Goal: Task Accomplishment & Management: Use online tool/utility

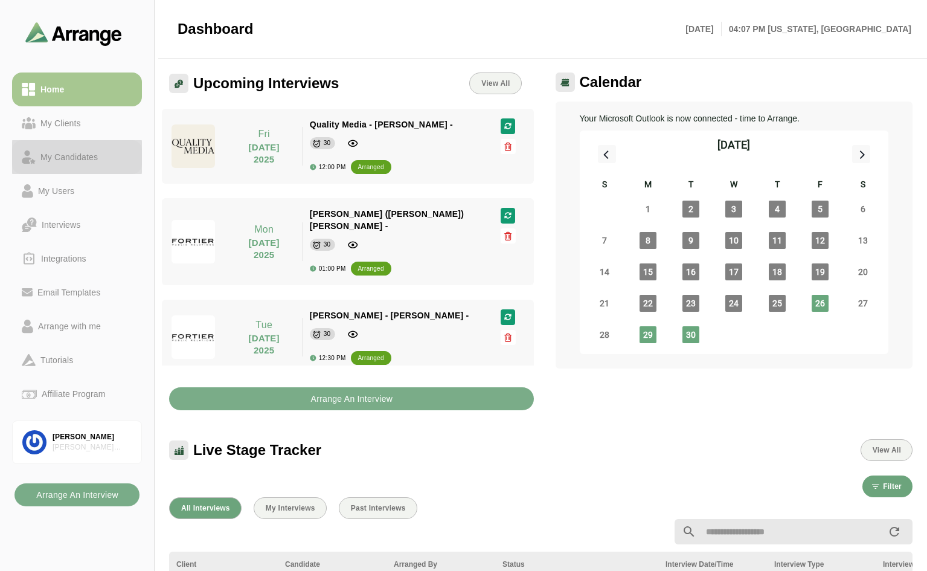
click at [72, 159] on div "My Candidates" at bounding box center [69, 157] width 67 height 14
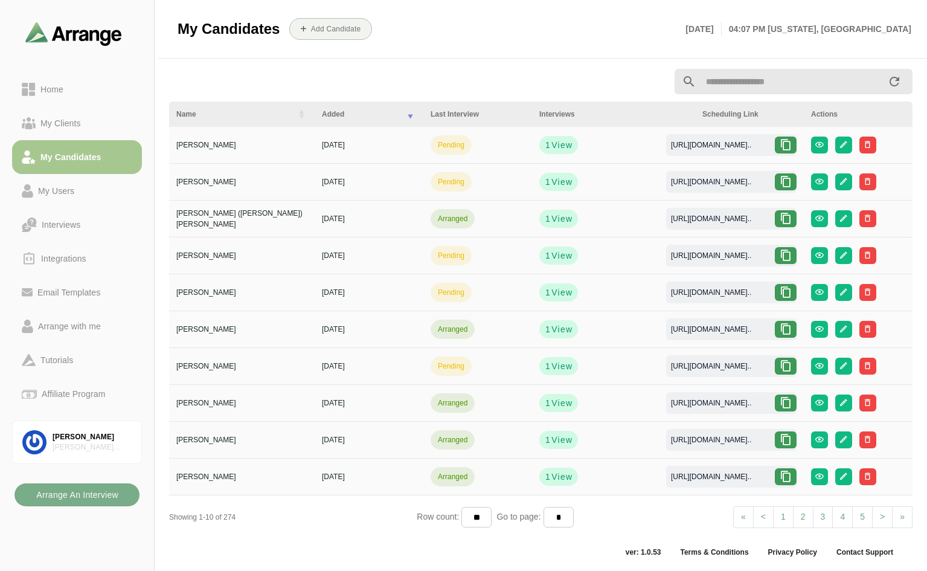
scroll to position [4, 0]
click at [755, 86] on input "text" at bounding box center [791, 80] width 191 height 25
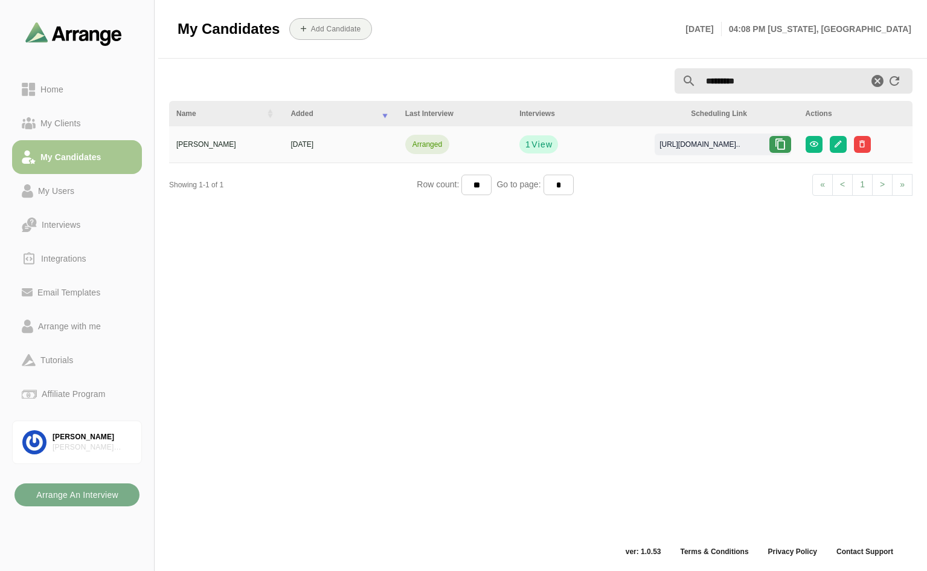
type input "*********"
click at [786, 144] on icon at bounding box center [780, 144] width 12 height 12
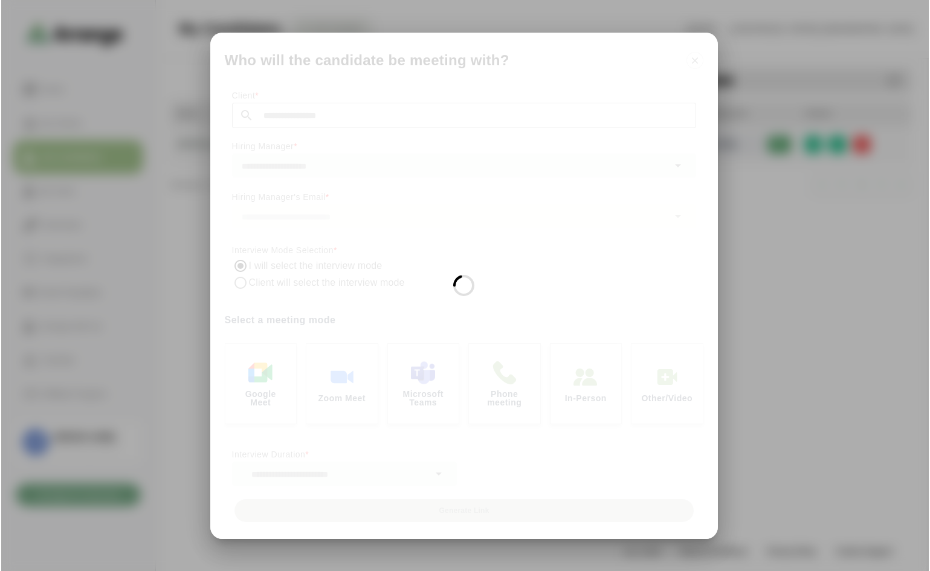
scroll to position [0, 0]
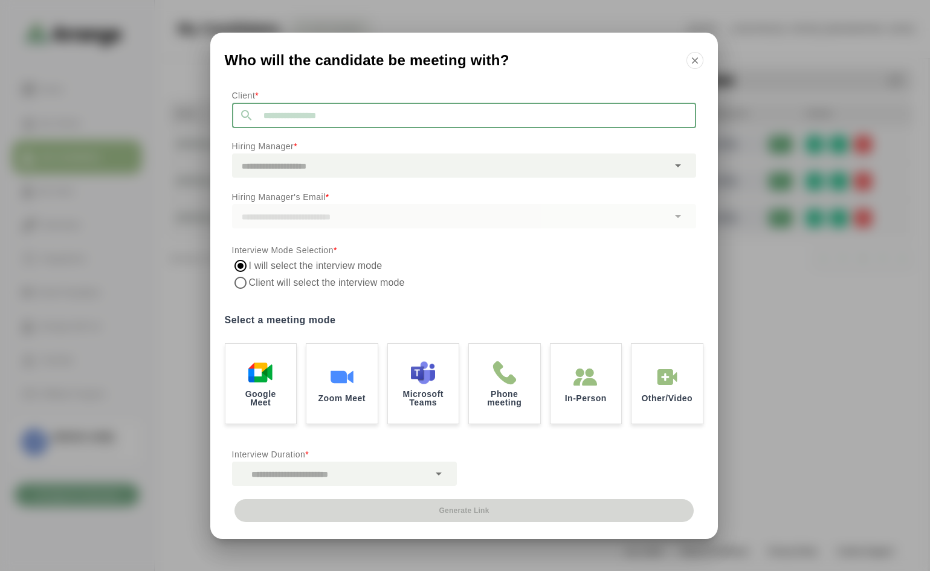
click at [373, 111] on input "text" at bounding box center [475, 115] width 442 height 25
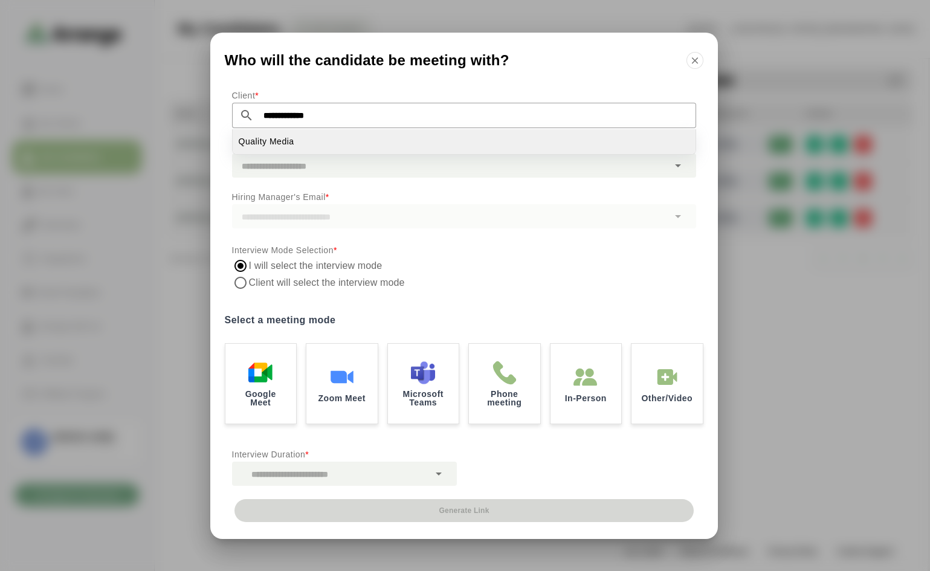
click at [282, 146] on span "Quality Media" at bounding box center [267, 141] width 56 height 13
type input "**********"
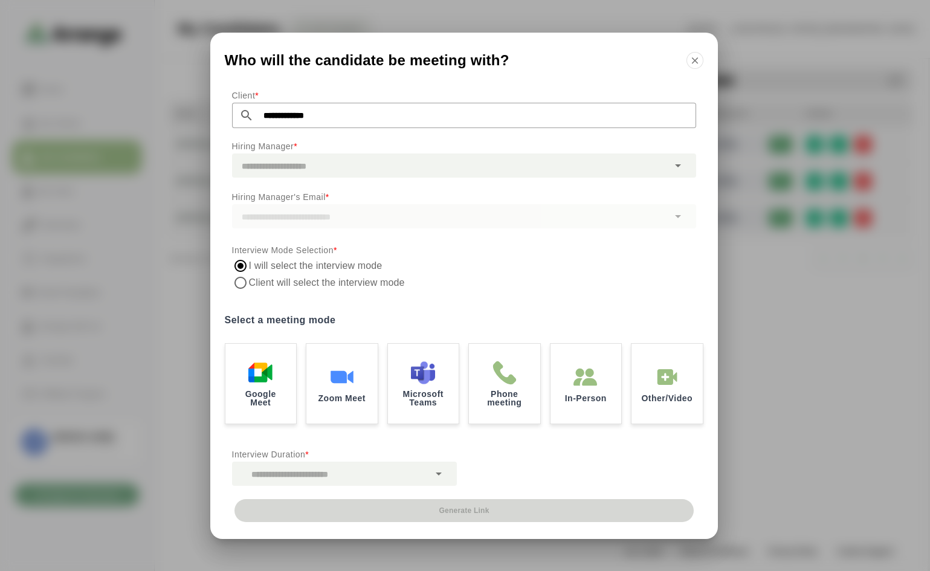
click at [281, 158] on div at bounding box center [450, 165] width 436 height 24
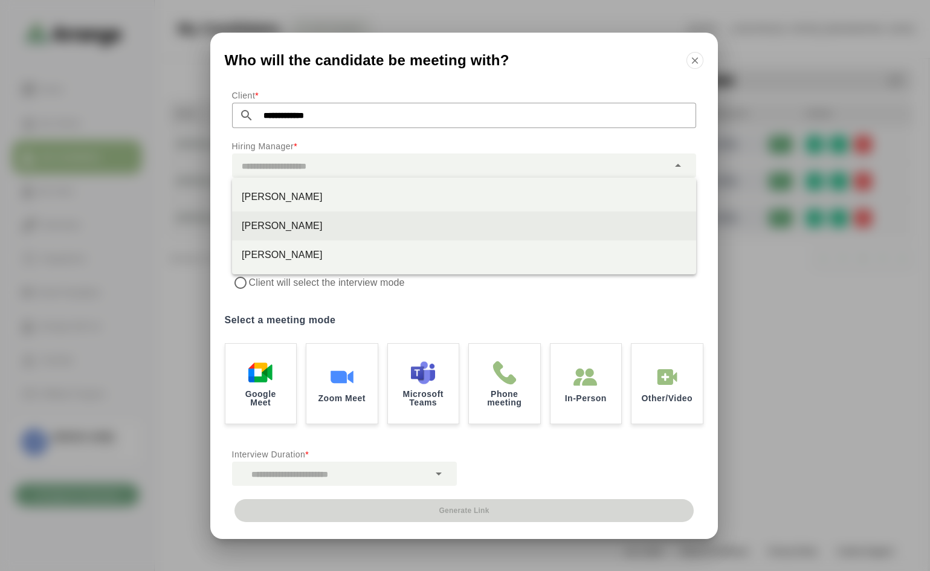
click at [266, 229] on div "Lee Joss" at bounding box center [464, 226] width 445 height 14
type input "********"
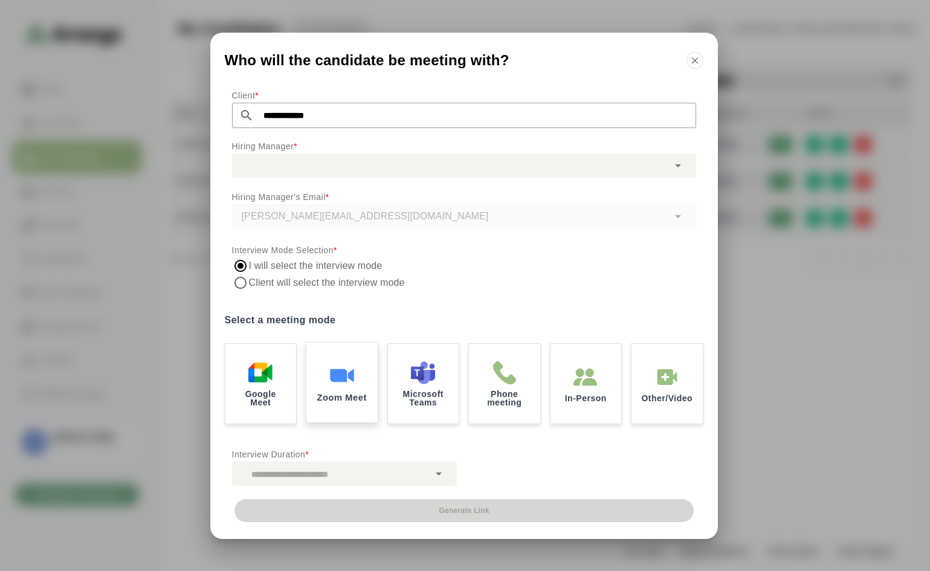
click at [339, 373] on img at bounding box center [341, 374] width 25 height 25
click at [438, 472] on icon at bounding box center [438, 473] width 14 height 14
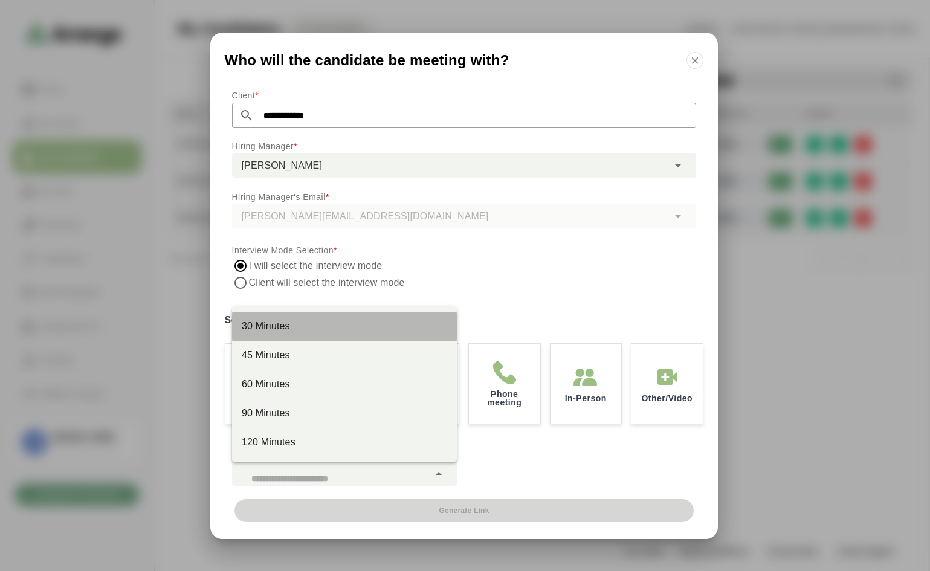
click at [289, 329] on div "30 Minutes" at bounding box center [344, 326] width 205 height 14
type input "**"
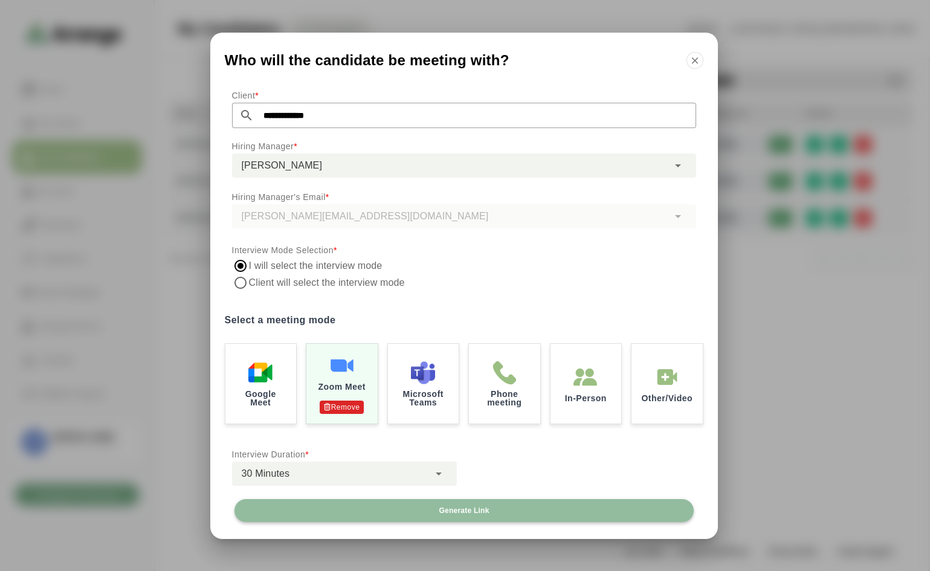
click at [486, 510] on span "Generate Link" at bounding box center [463, 511] width 51 height 10
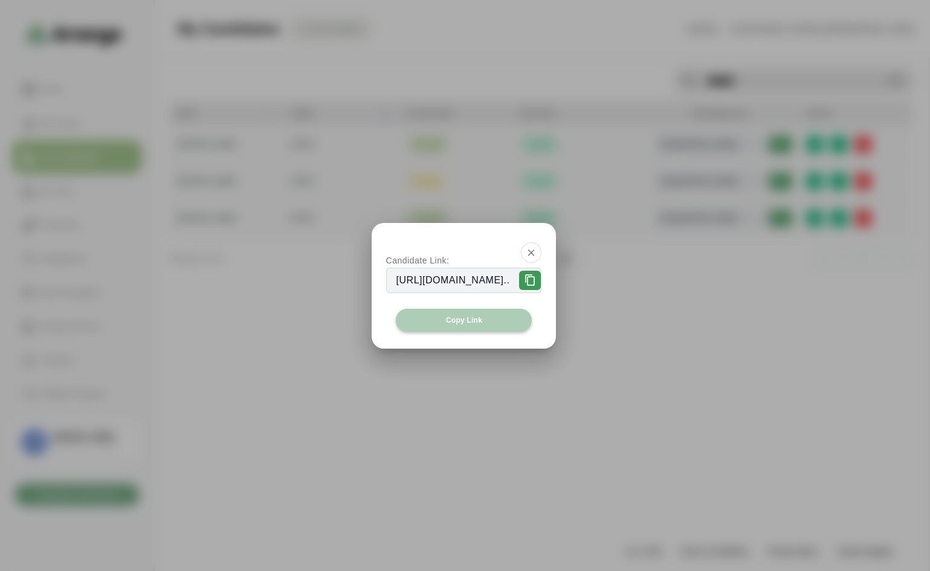
click at [471, 319] on span "Copy Link" at bounding box center [463, 320] width 37 height 10
click at [536, 249] on icon "button" at bounding box center [531, 252] width 11 height 11
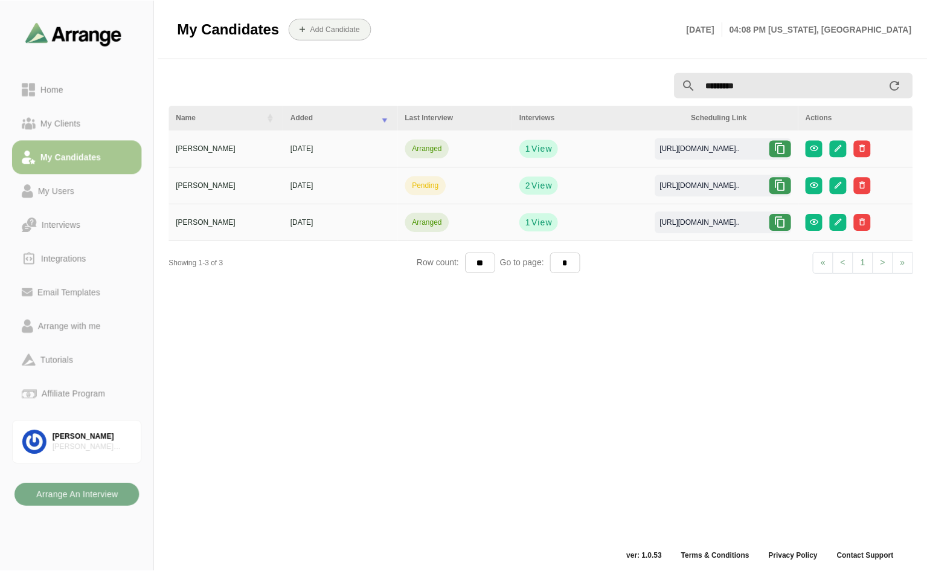
scroll to position [4, 0]
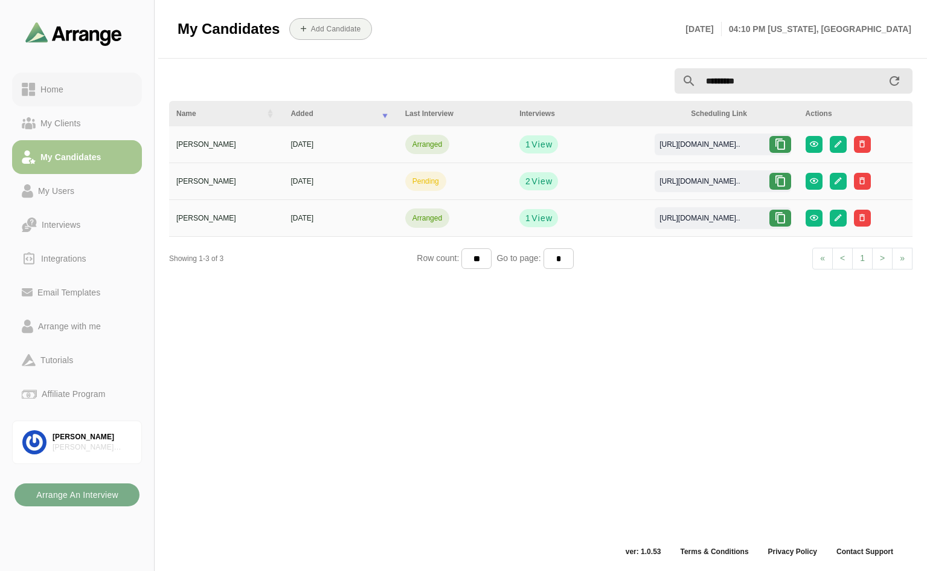
click at [56, 88] on div "Home" at bounding box center [52, 89] width 33 height 14
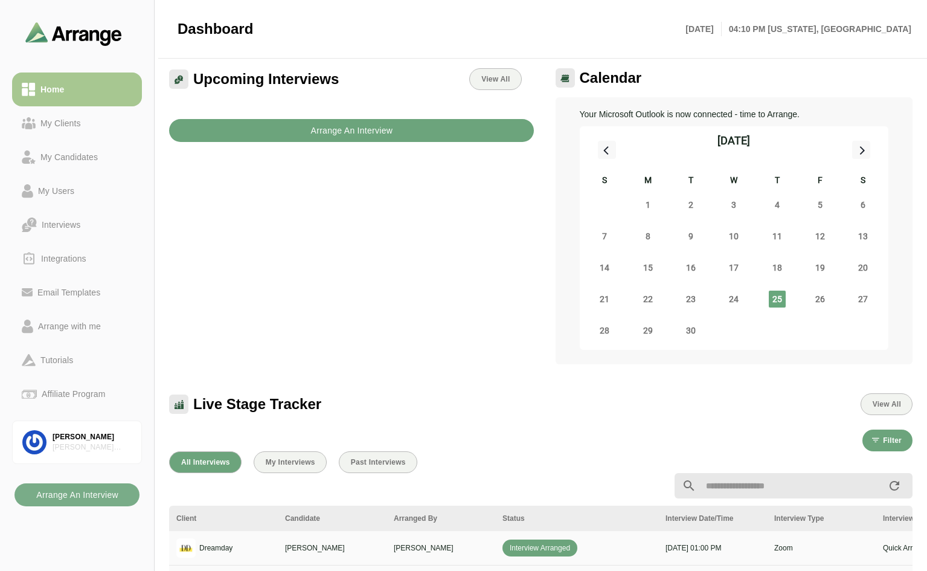
click at [362, 123] on div "Upcoming Interviews View All Arrange An Interview" at bounding box center [351, 105] width 379 height 88
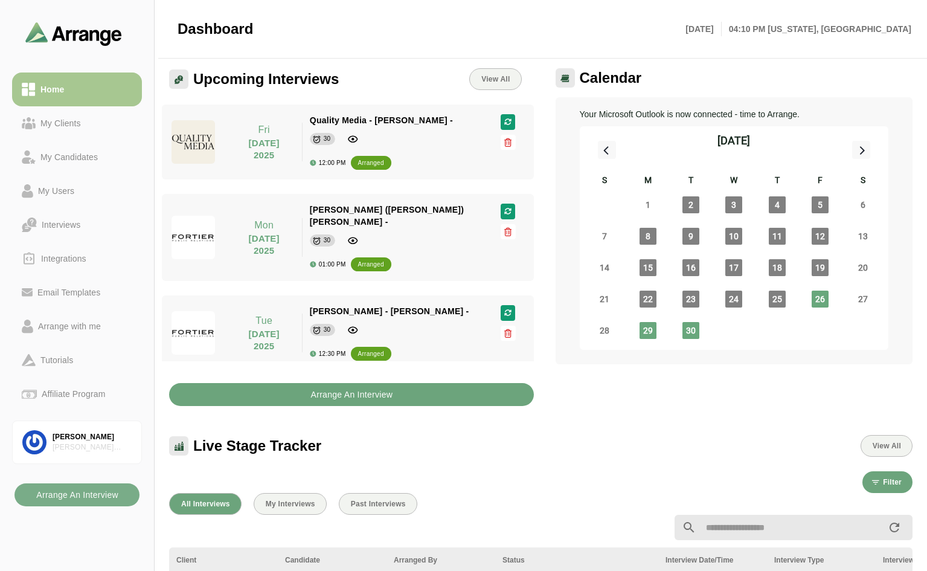
click at [316, 391] on b "Arrange An Interview" at bounding box center [351, 394] width 83 height 23
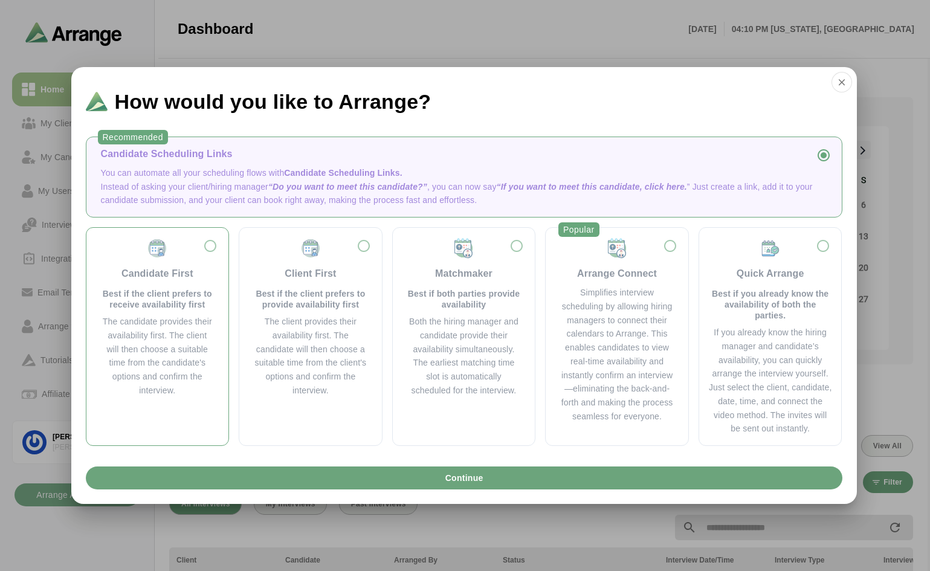
click at [211, 244] on div "Candidate First Best if the client prefers to receive availability first" at bounding box center [158, 273] width 114 height 72
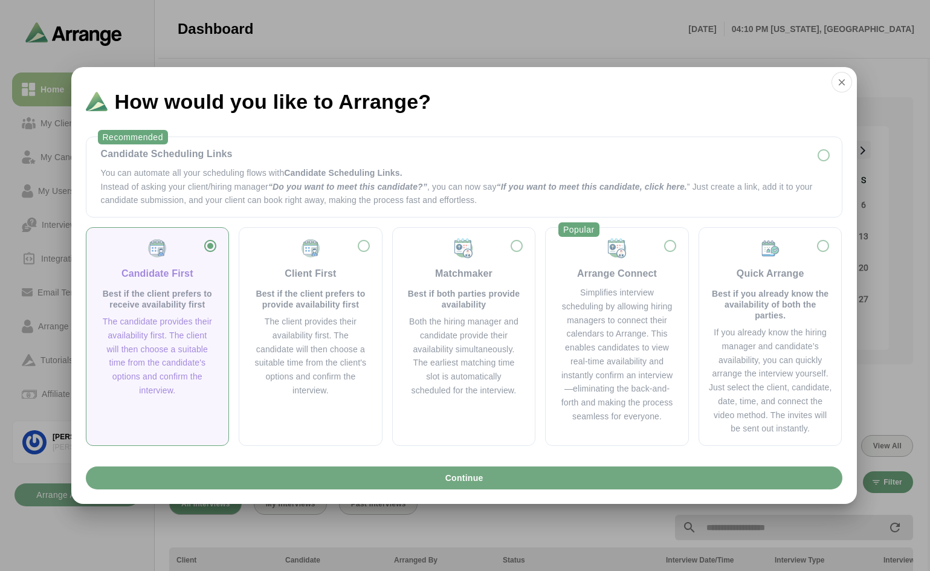
click at [457, 475] on span "Continue" at bounding box center [463, 477] width 39 height 23
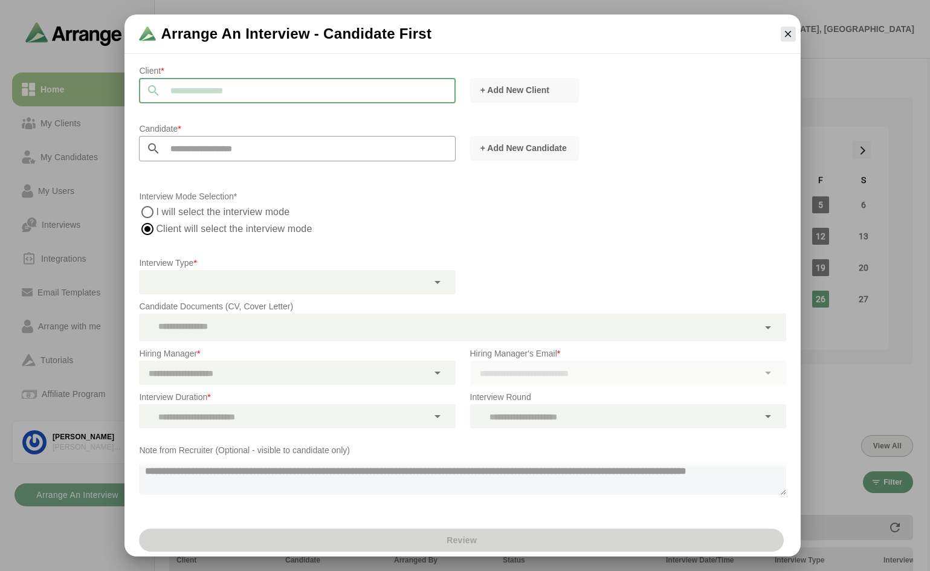
click at [268, 89] on input "text" at bounding box center [308, 90] width 294 height 25
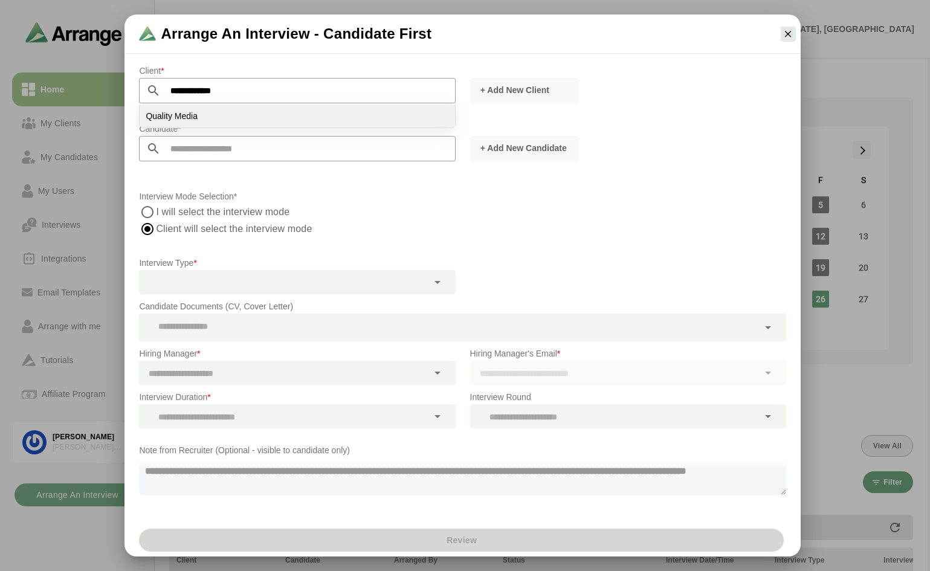
click at [204, 114] on li "Quality Media" at bounding box center [297, 115] width 315 height 23
type input "**********"
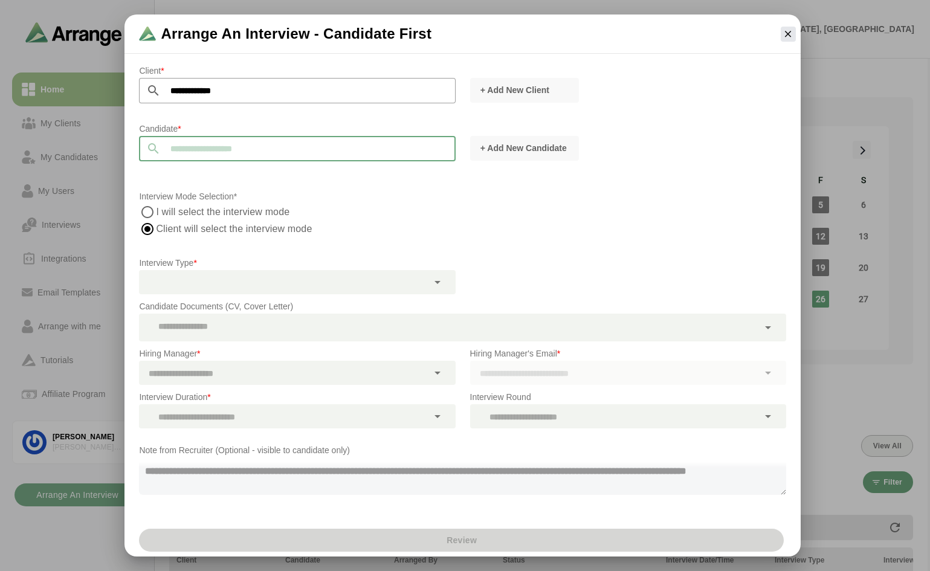
click at [223, 152] on input "text" at bounding box center [308, 148] width 294 height 25
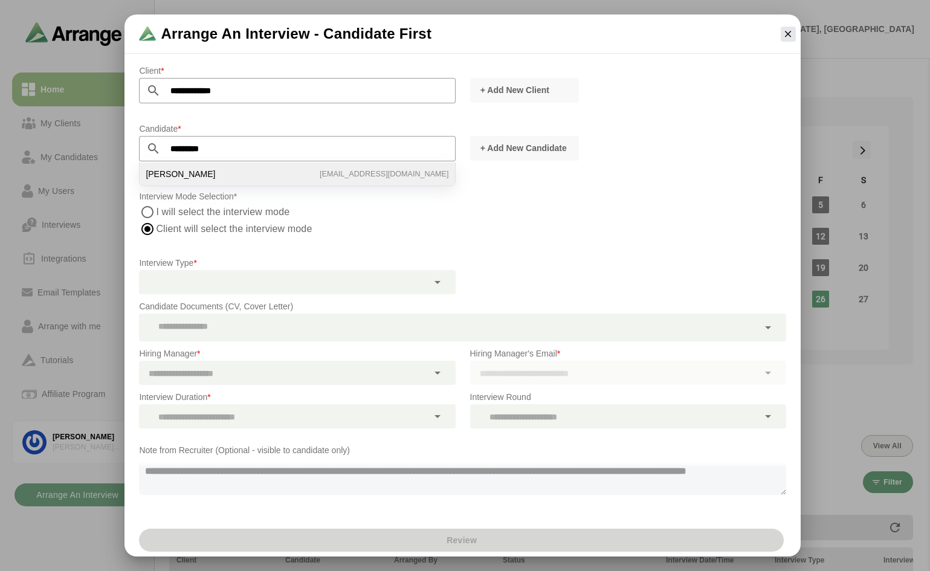
click at [189, 176] on li "Jack Behm jackbehm5@gmail.com" at bounding box center [297, 173] width 315 height 23
type input "*********"
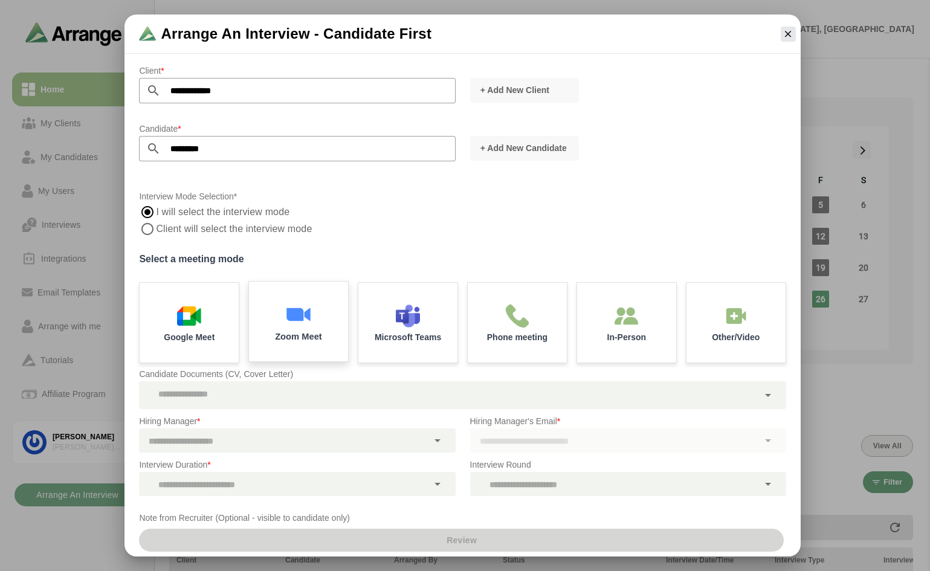
click at [307, 310] on img at bounding box center [298, 313] width 25 height 25
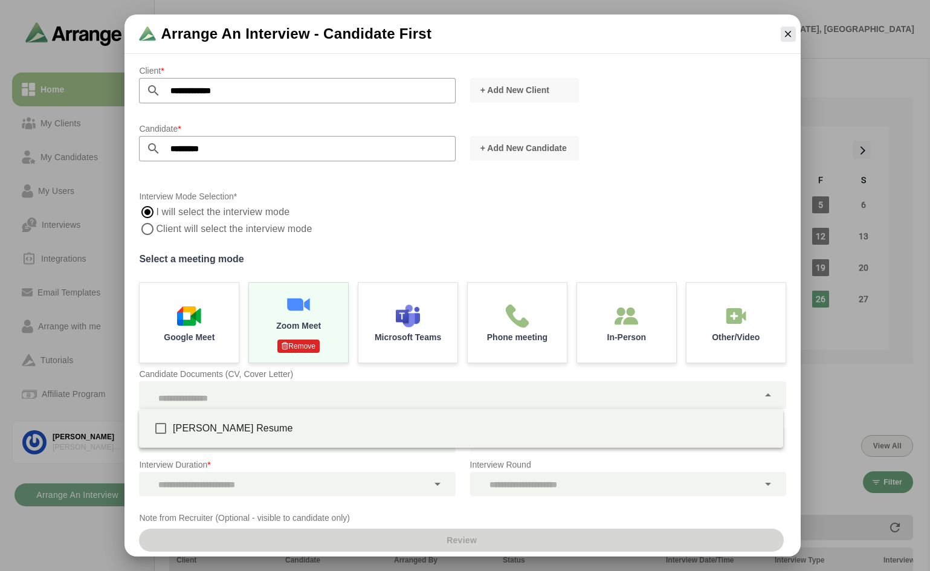
click at [760, 393] on icon at bounding box center [767, 395] width 14 height 14
type input "**********"
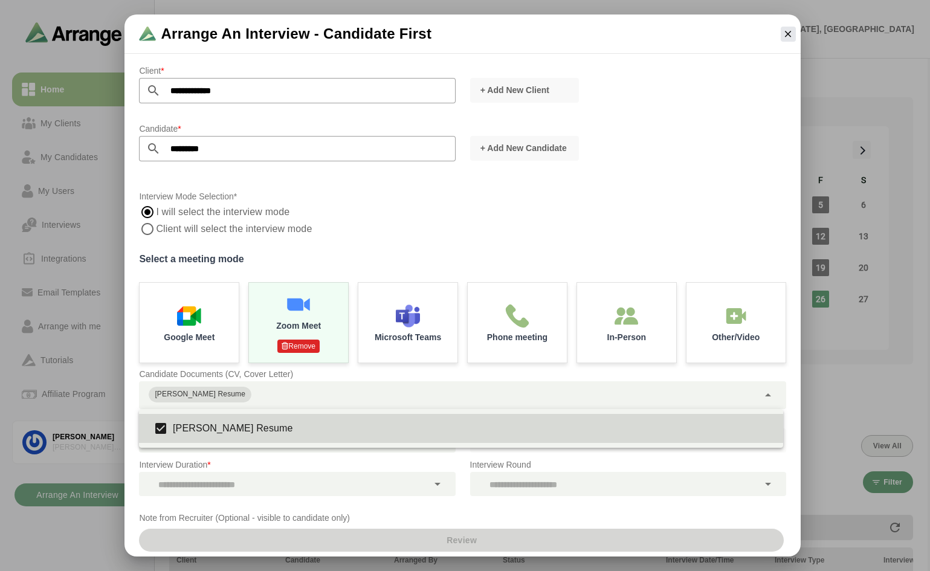
click at [649, 141] on div "+ Add New Candidate" at bounding box center [628, 148] width 330 height 39
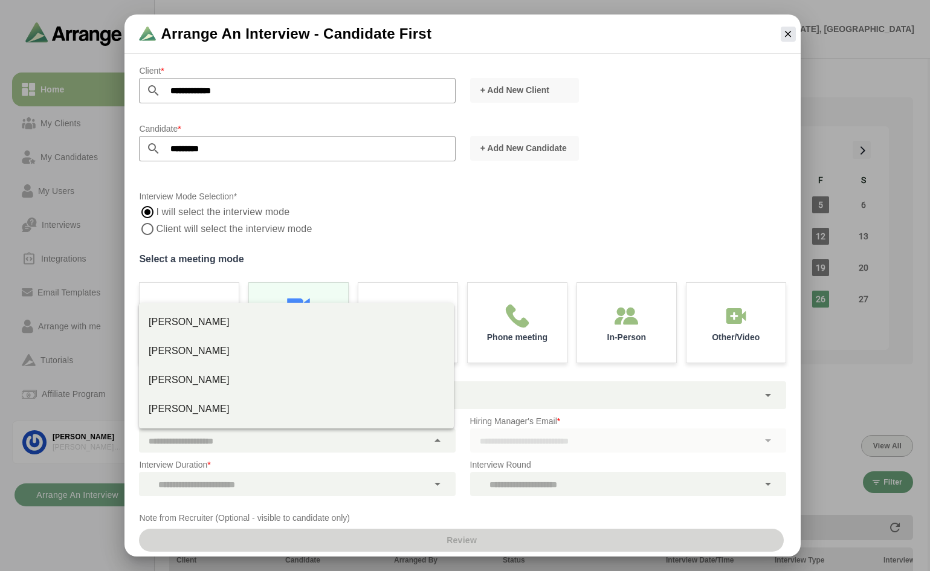
click at [431, 439] on icon at bounding box center [437, 440] width 14 height 14
click at [236, 353] on div "Lee Joss" at bounding box center [296, 351] width 295 height 14
type input "********"
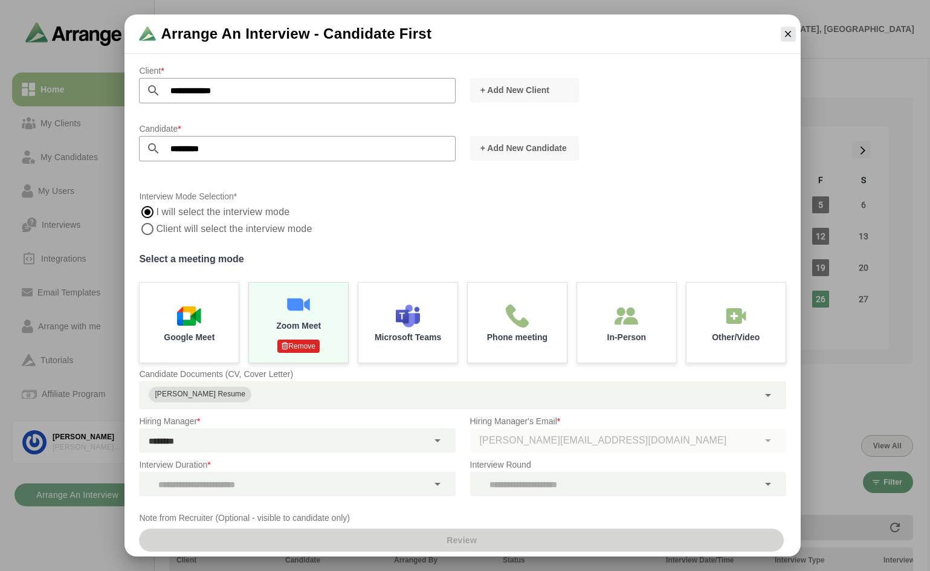
scroll to position [59, 0]
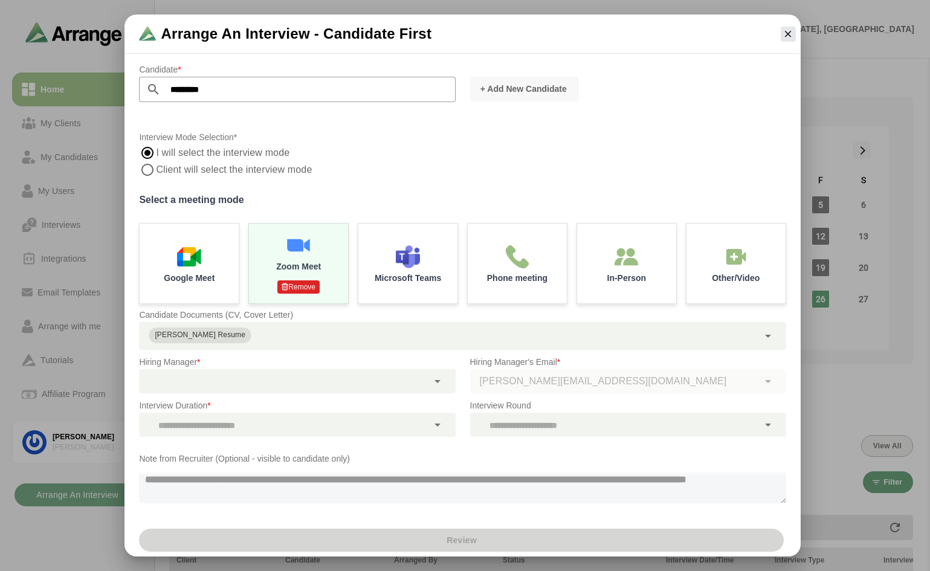
click at [436, 425] on icon at bounding box center [437, 424] width 14 height 14
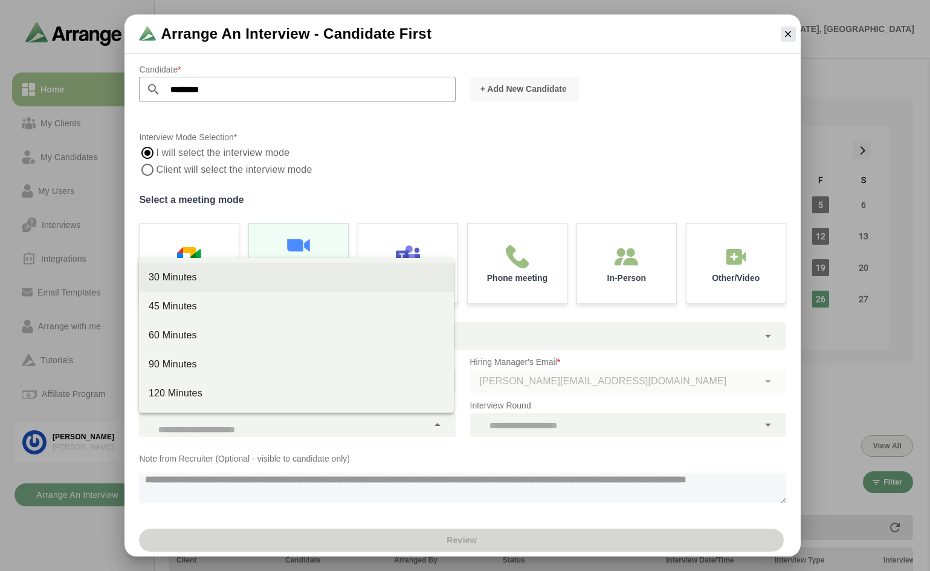
click at [210, 284] on div "30 Minutes" at bounding box center [296, 277] width 295 height 14
type input "**"
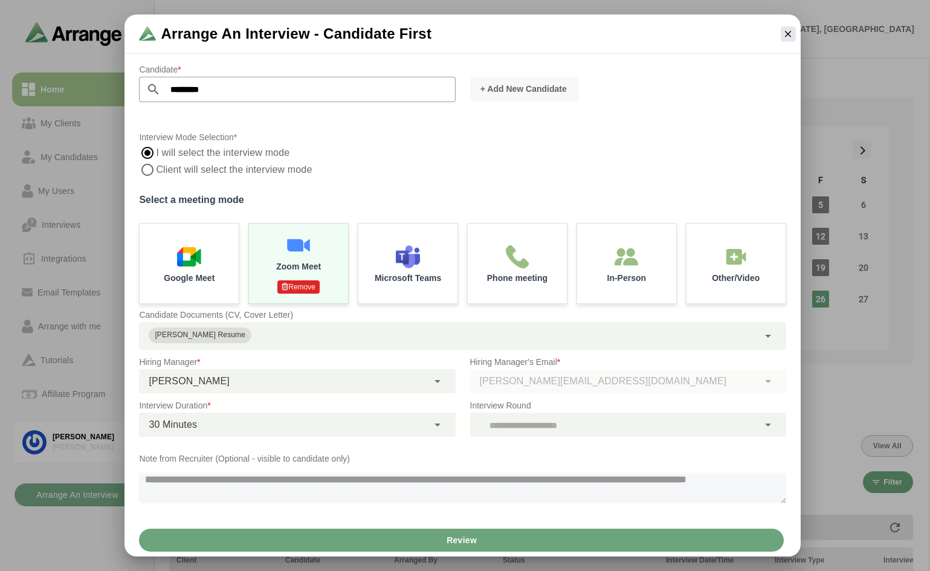
click at [760, 420] on icon at bounding box center [767, 424] width 14 height 14
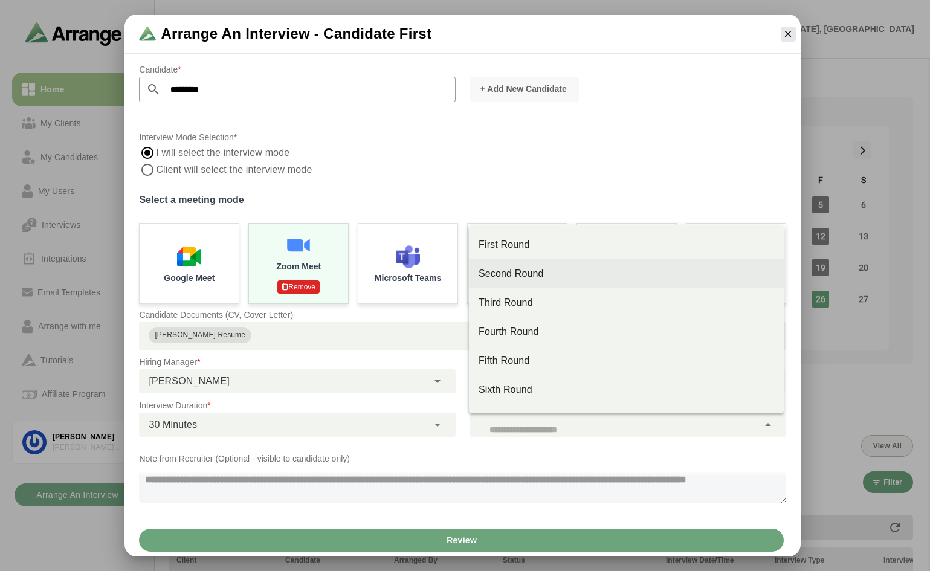
click at [530, 274] on div "Second Round" at bounding box center [625, 273] width 295 height 14
type input "**"
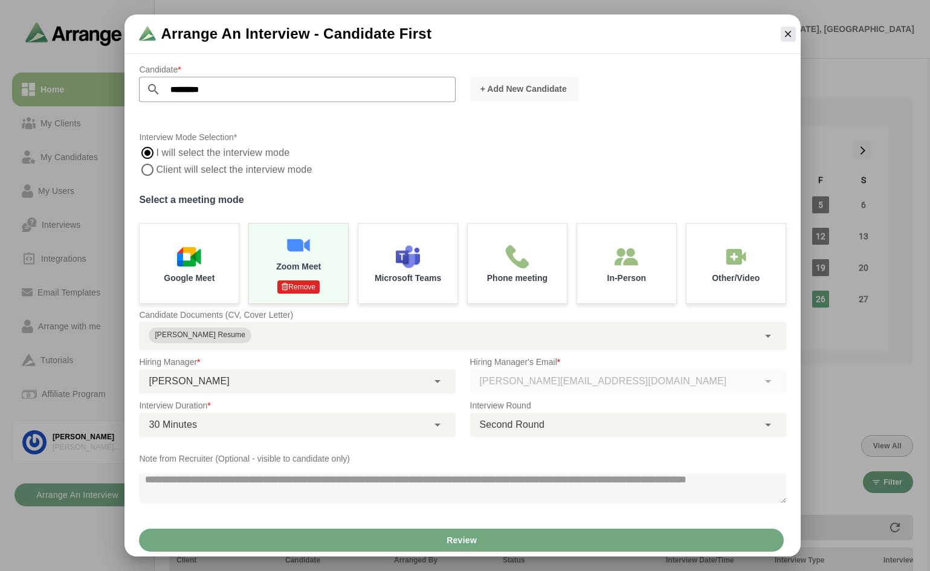
click at [467, 541] on span "Review" at bounding box center [461, 540] width 31 height 23
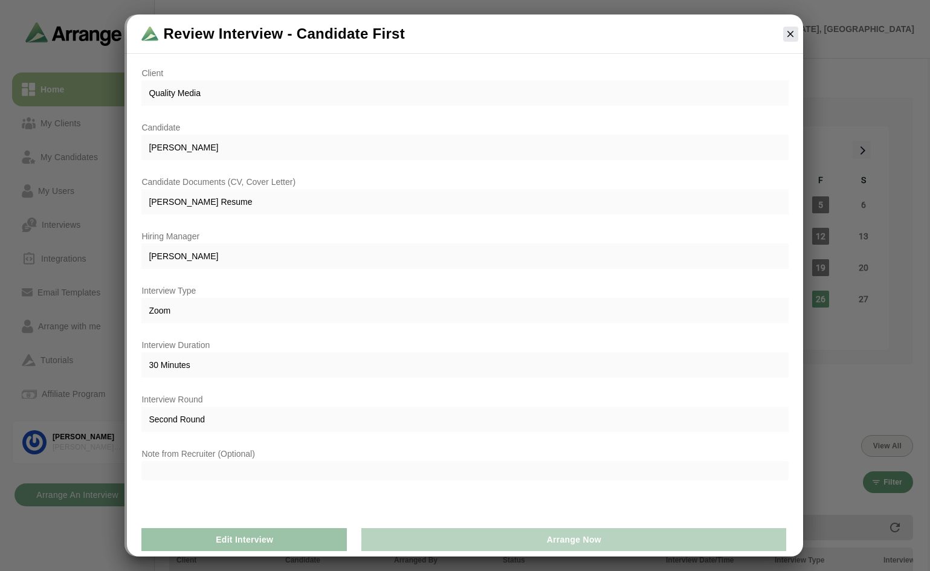
click at [591, 535] on span "Arrange Now" at bounding box center [572, 539] width 55 height 23
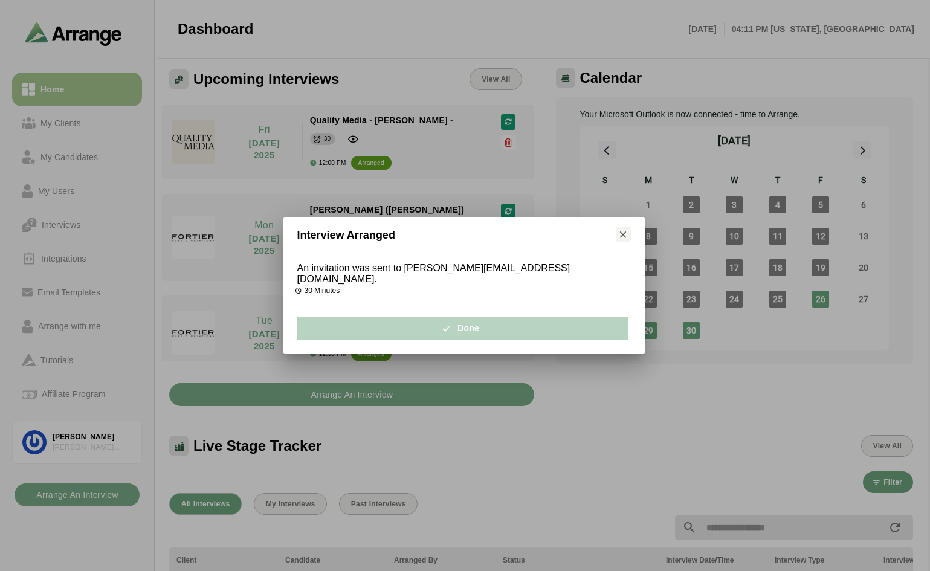
click at [489, 320] on button "Done" at bounding box center [462, 328] width 331 height 23
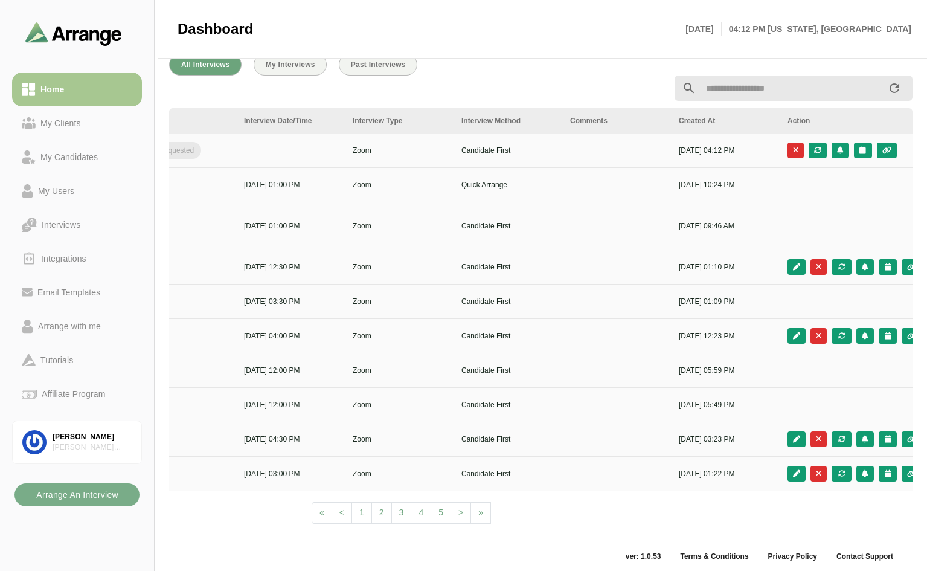
scroll to position [0, 437]
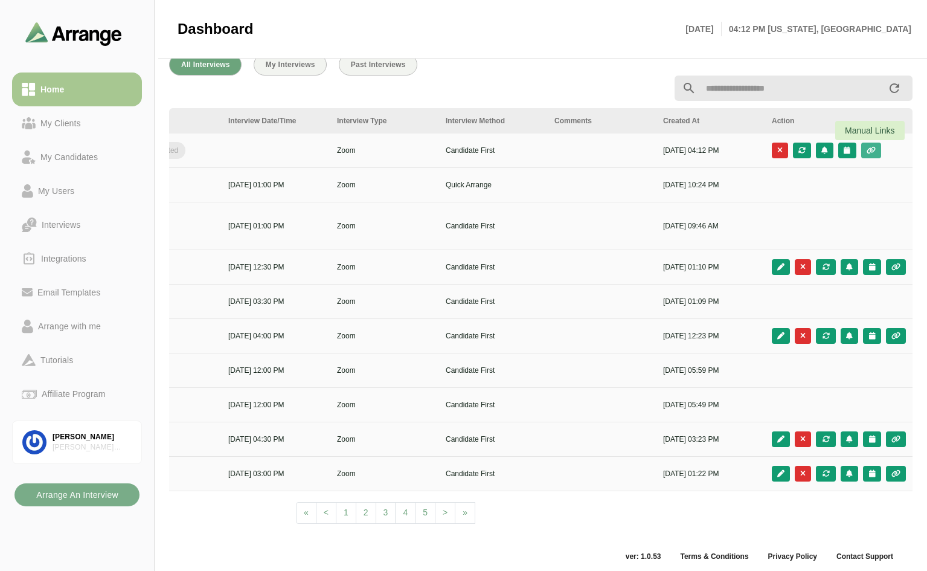
click at [870, 149] on icon "button" at bounding box center [871, 150] width 10 height 7
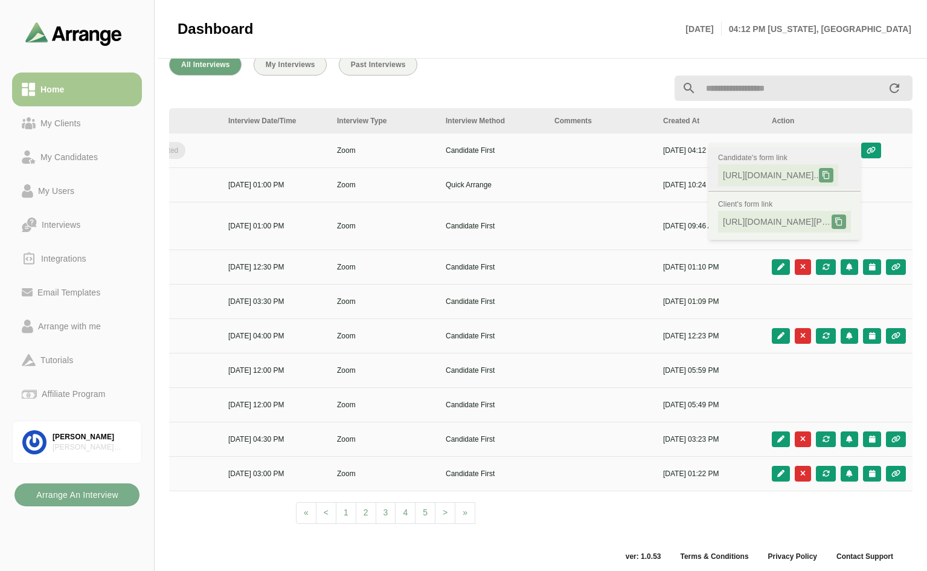
click at [831, 173] on icon at bounding box center [826, 175] width 8 height 8
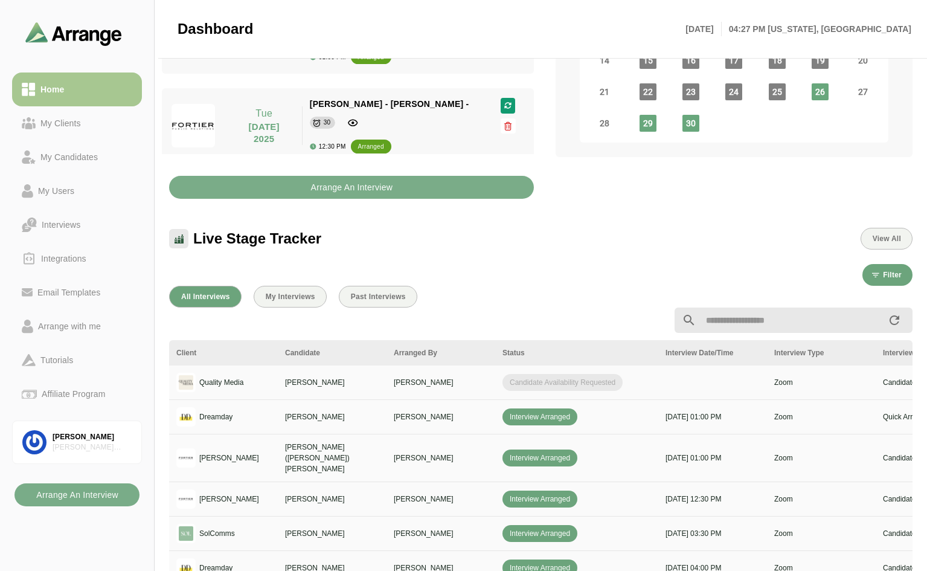
scroll to position [323, 0]
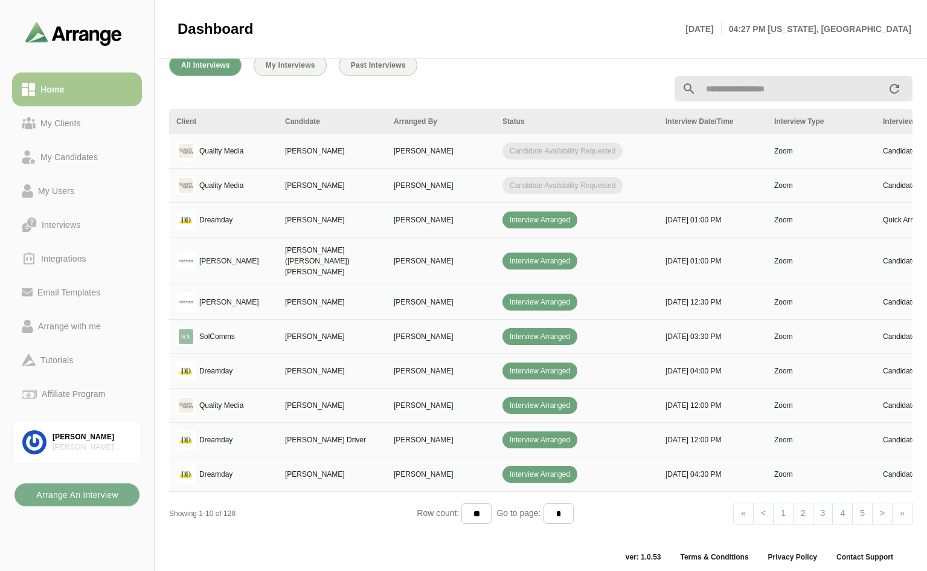
scroll to position [443, 0]
click at [879, 502] on link "> Next" at bounding box center [882, 513] width 21 height 22
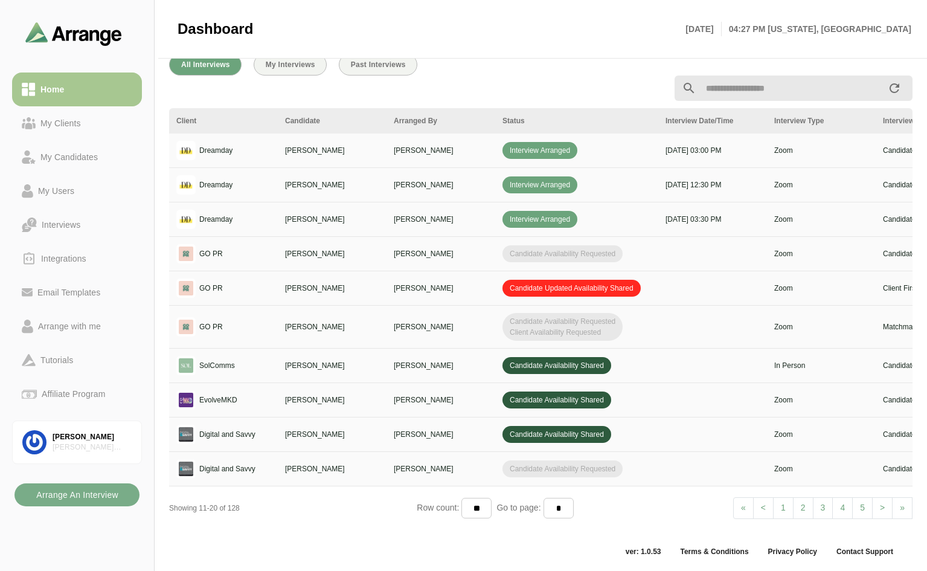
scroll to position [452, 0]
click at [761, 504] on span "<" at bounding box center [763, 508] width 5 height 10
select select "*"
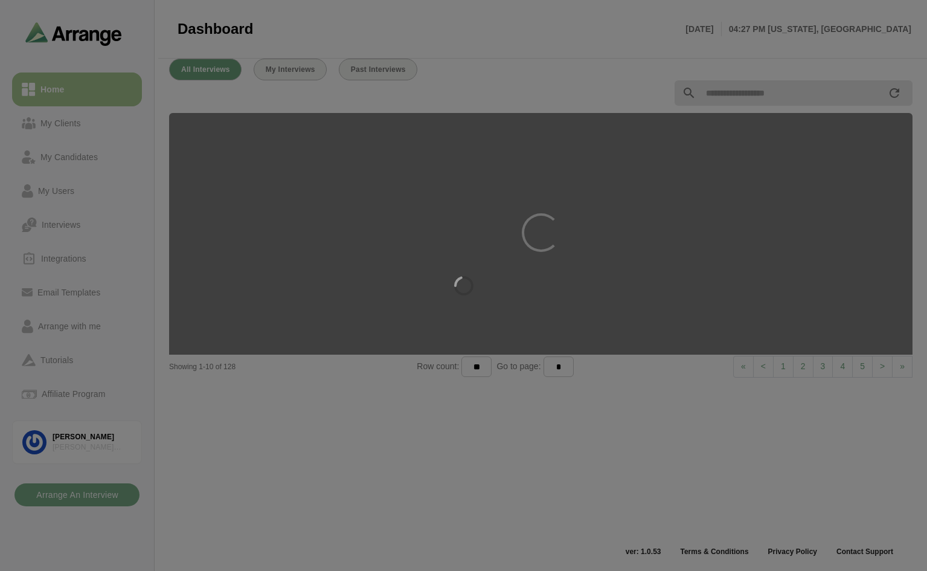
scroll to position [443, 0]
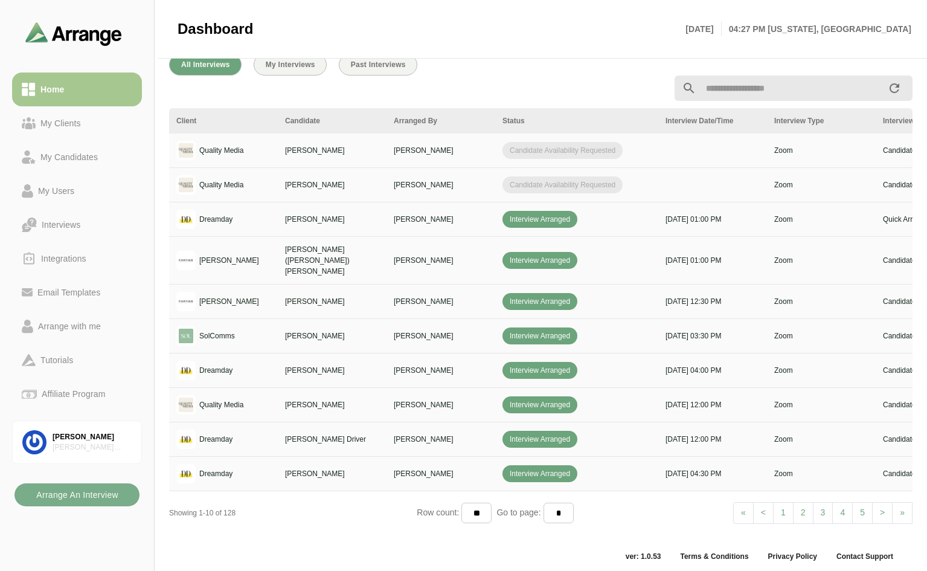
click at [884, 507] on span ">" at bounding box center [882, 512] width 5 height 10
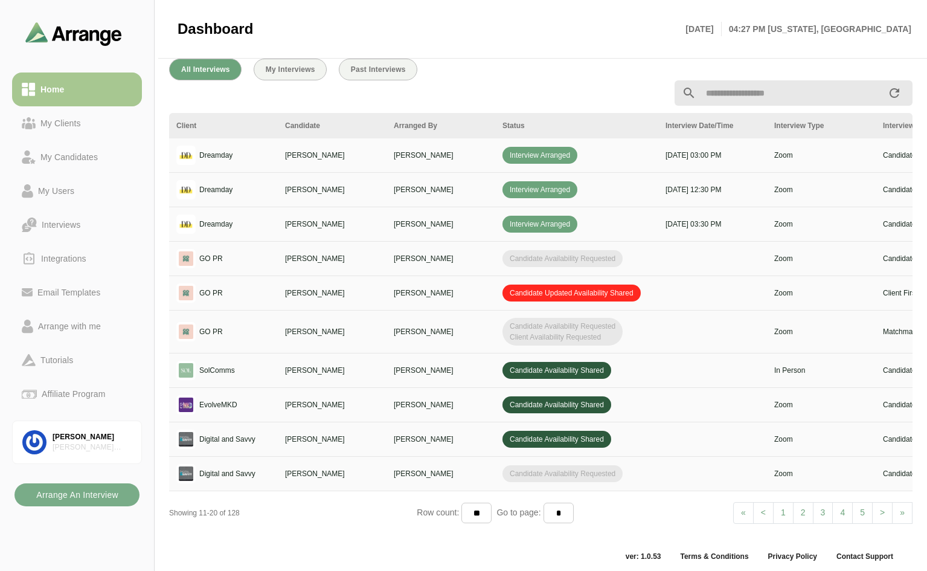
scroll to position [452, 0]
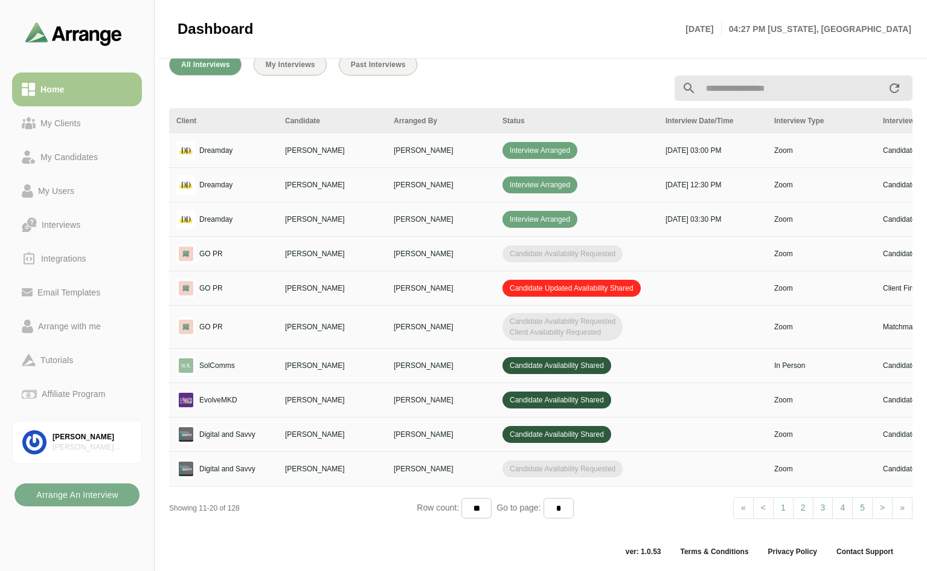
click at [718, 76] on input "text" at bounding box center [791, 88] width 191 height 25
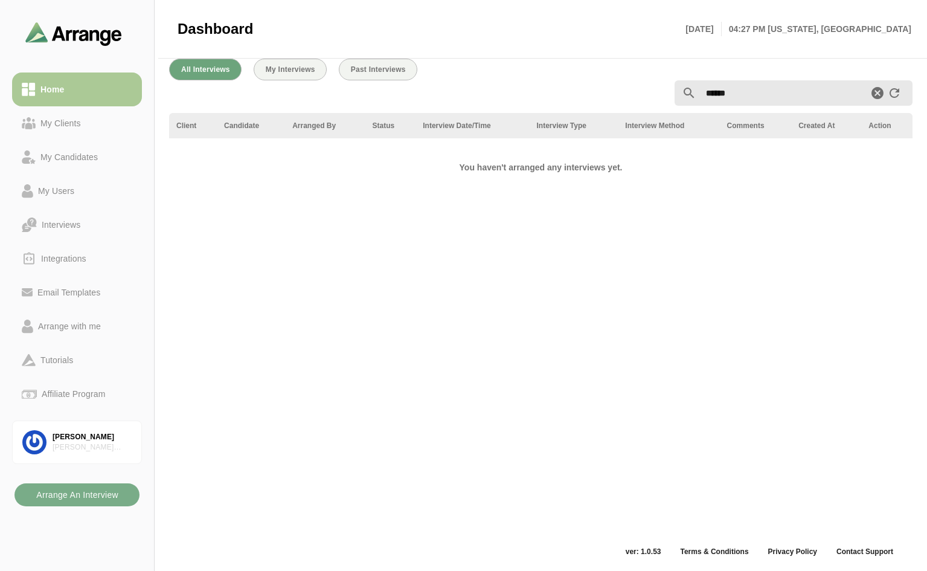
type input "******"
click at [60, 86] on div "Home" at bounding box center [52, 89] width 33 height 14
click at [877, 95] on icon "Clear" at bounding box center [877, 93] width 14 height 14
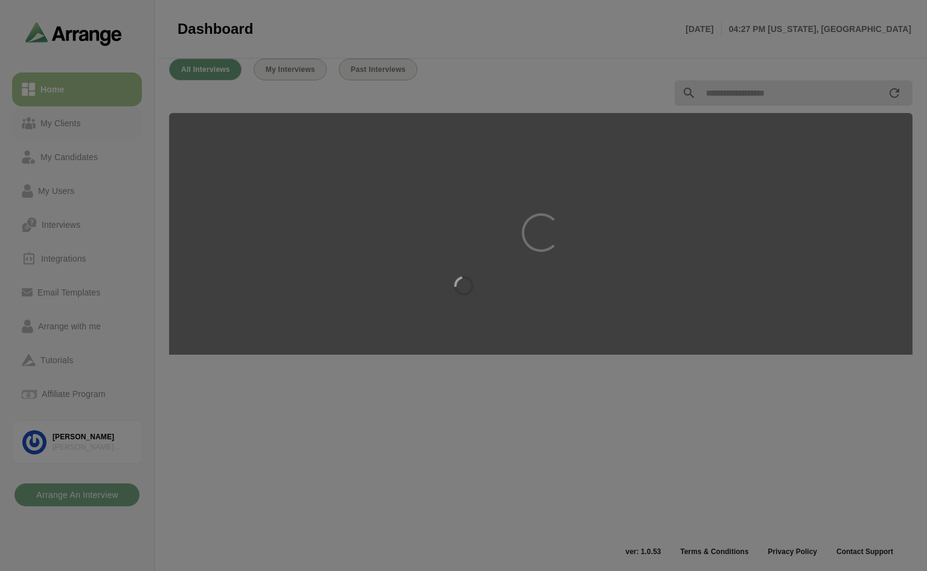
select select "*"
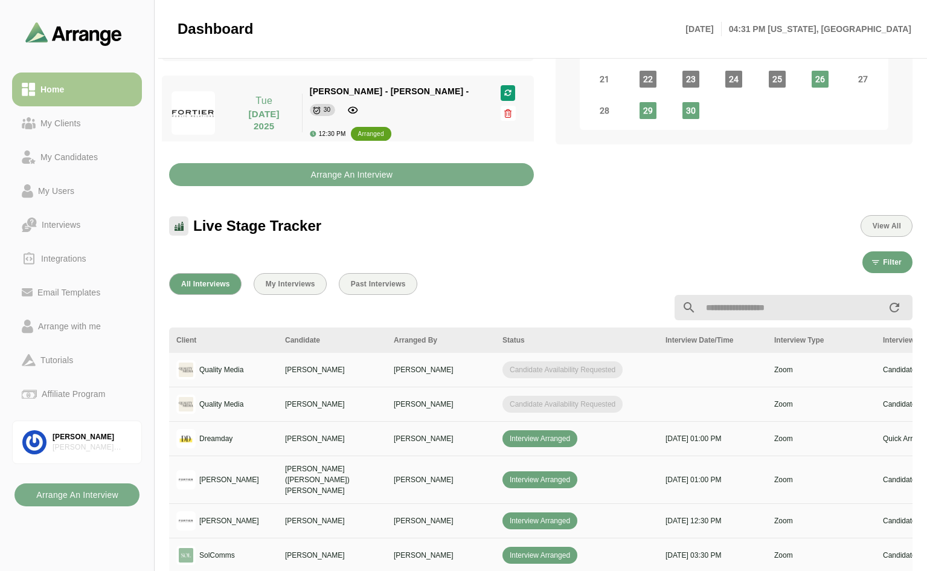
scroll to position [242, 0]
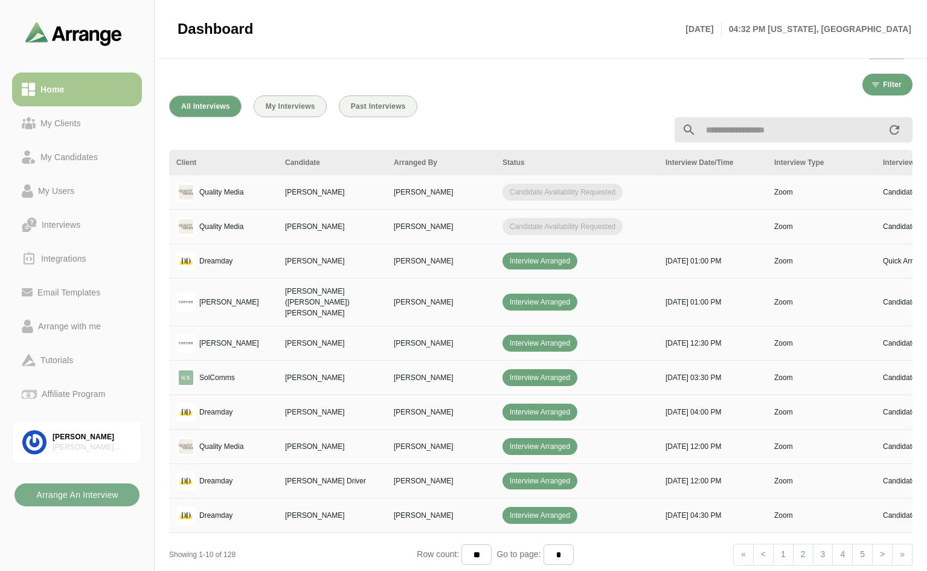
scroll to position [443, 0]
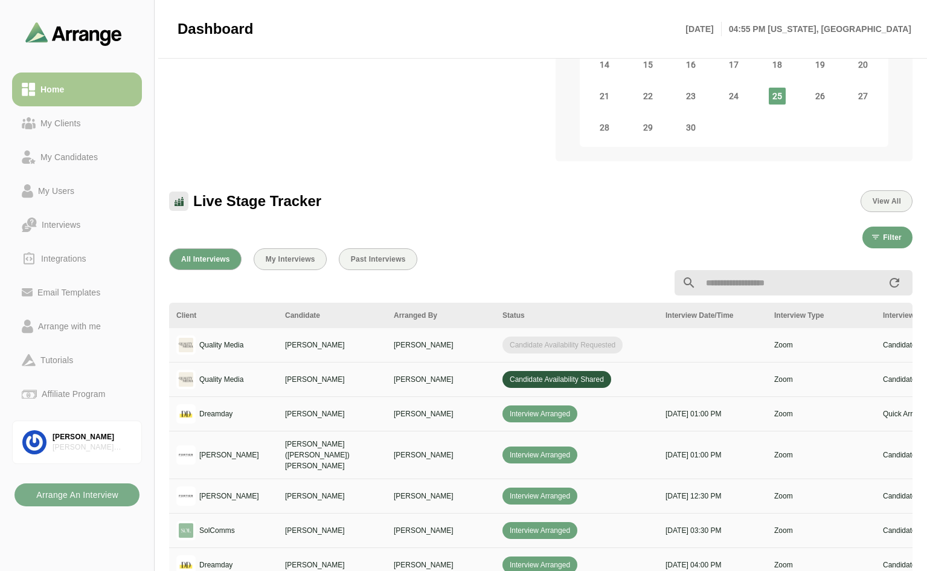
scroll to position [362, 0]
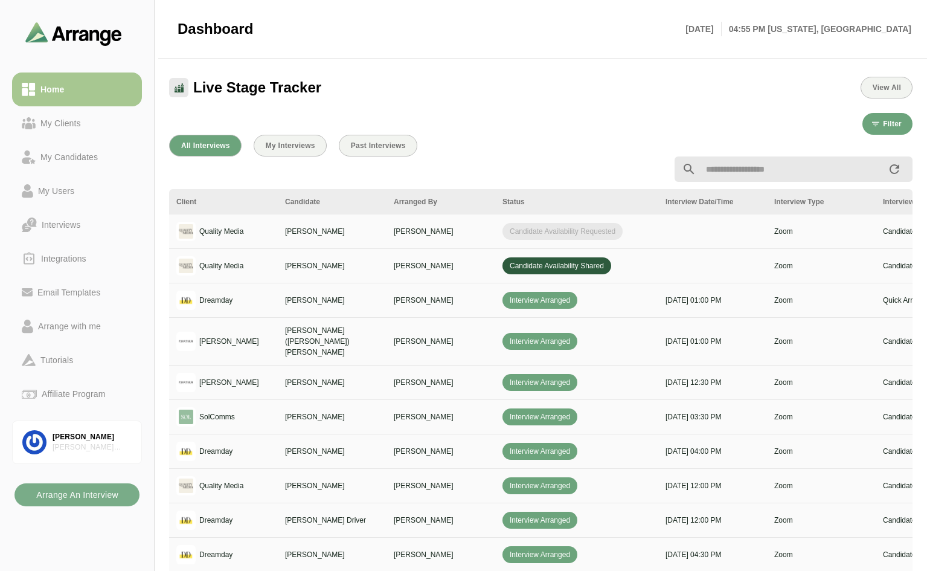
click at [494, 561] on td "[PERSON_NAME]" at bounding box center [441, 555] width 109 height 34
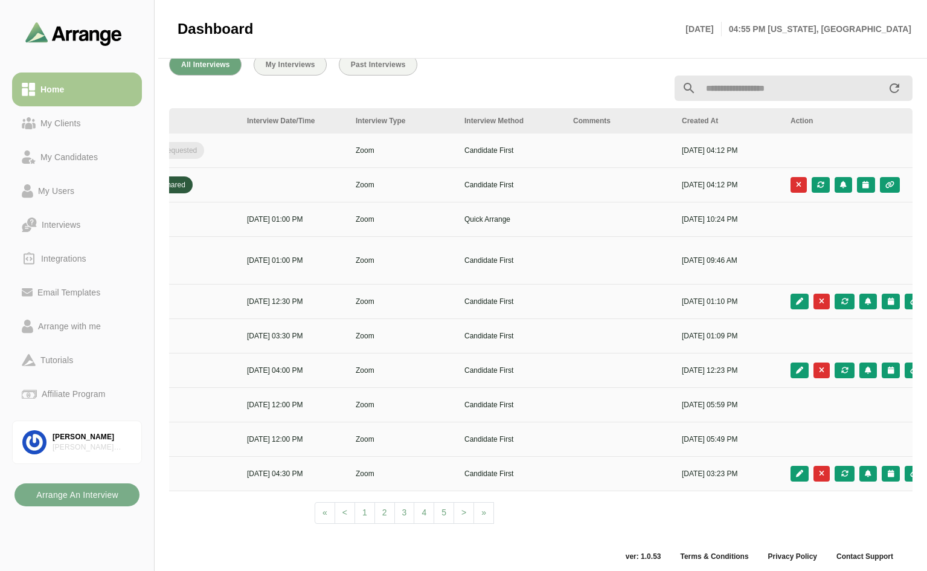
scroll to position [0, 437]
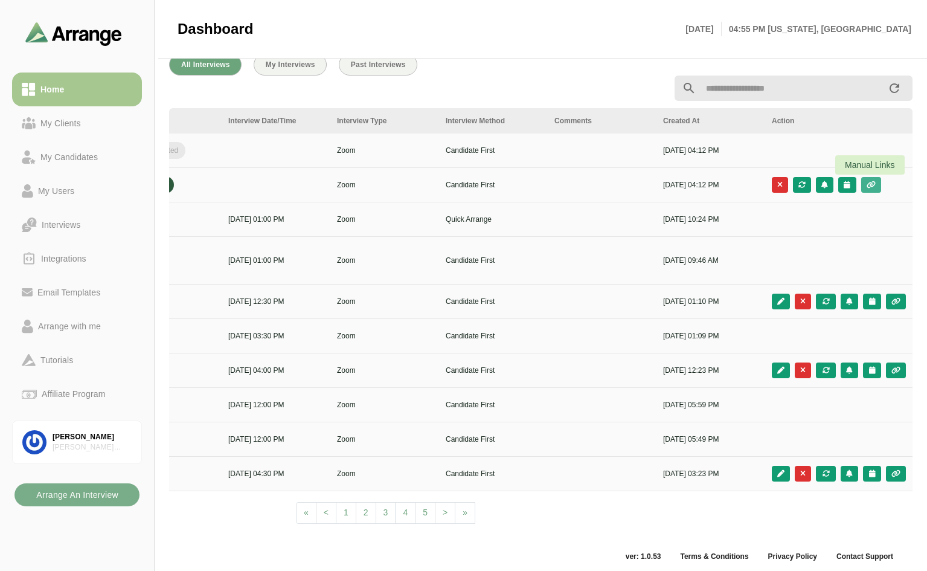
click at [866, 184] on icon "button" at bounding box center [871, 184] width 10 height 7
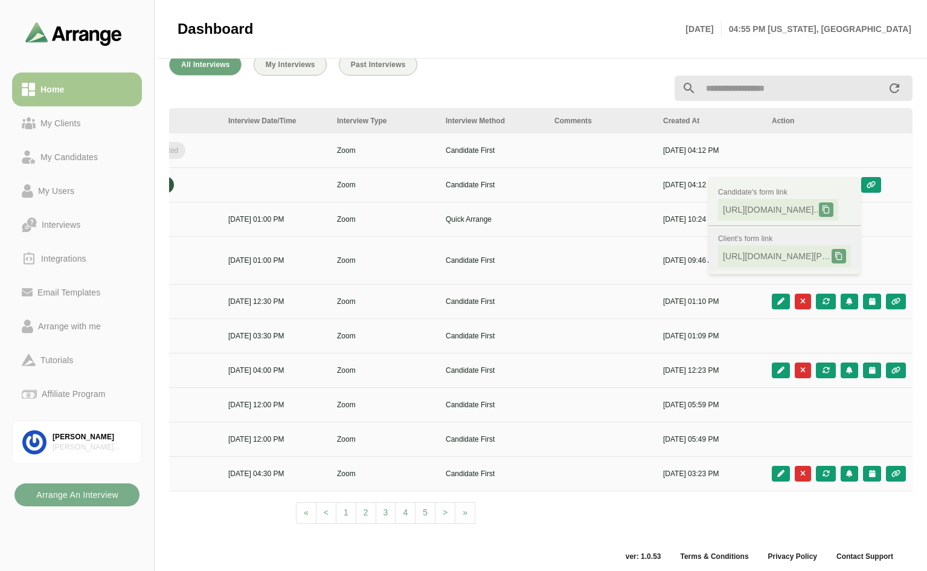
click at [836, 255] on icon at bounding box center [839, 256] width 8 height 8
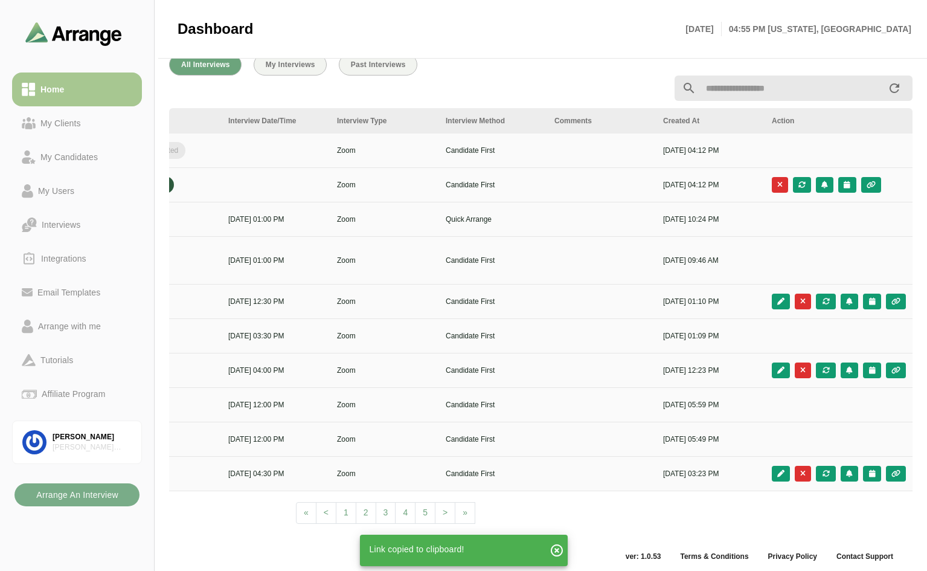
click at [556, 549] on icon "button" at bounding box center [557, 550] width 14 height 14
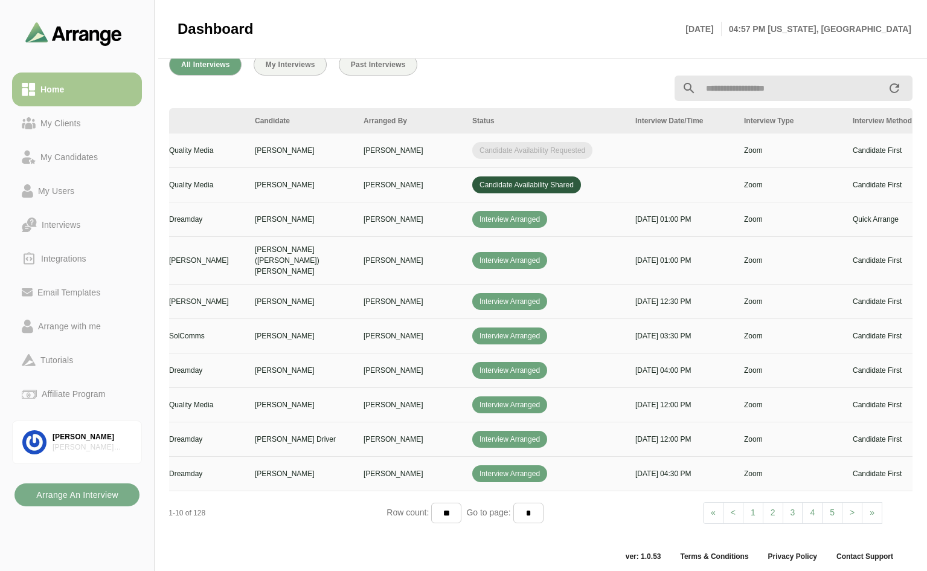
scroll to position [0, 0]
